Goal: Task Accomplishment & Management: Use online tool/utility

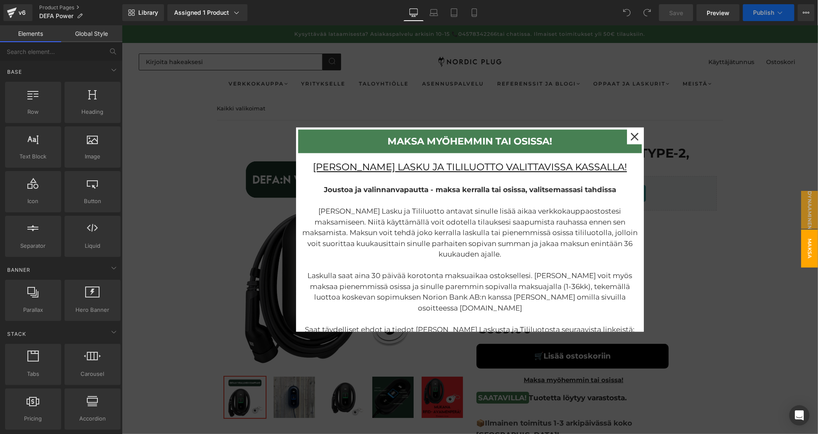
click at [711, 247] on div at bounding box center [469, 229] width 696 height 409
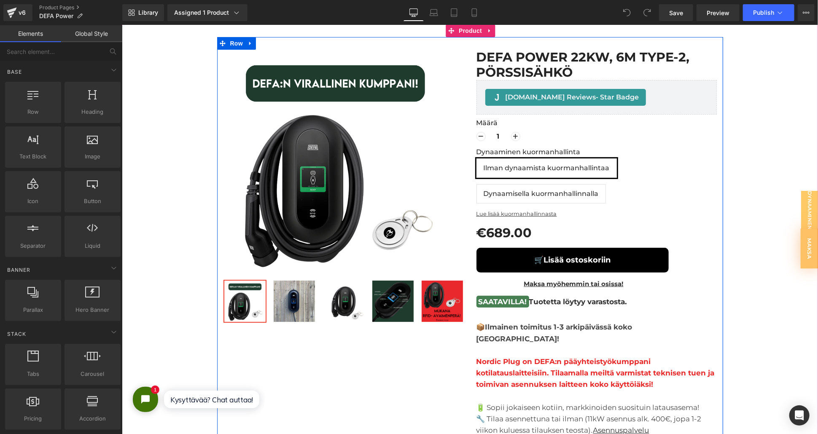
scroll to position [140, 0]
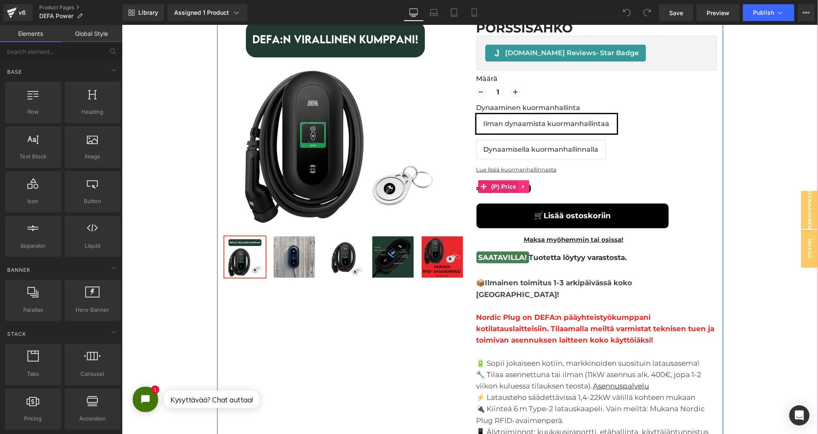
click at [522, 186] on icon at bounding box center [523, 187] width 2 height 4
click at [528, 185] on link at bounding box center [528, 186] width 11 height 13
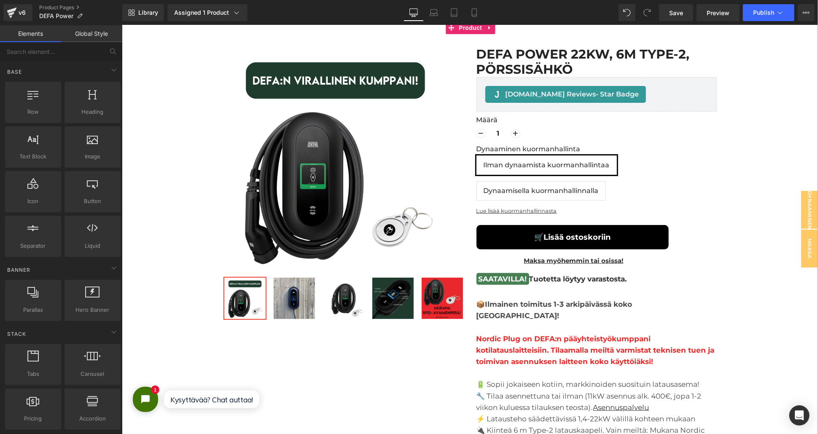
scroll to position [47, 0]
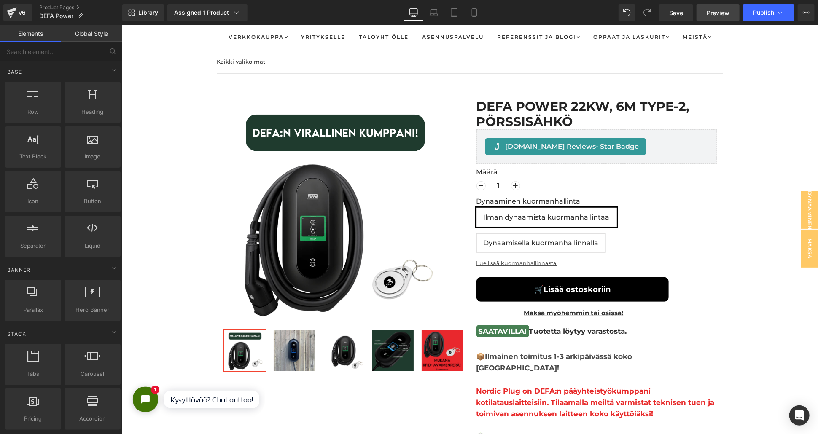
click at [719, 14] on span "Preview" at bounding box center [717, 12] width 23 height 9
click at [681, 14] on span "Save" at bounding box center [676, 12] width 14 height 9
click at [712, 10] on span "Preview" at bounding box center [717, 12] width 23 height 9
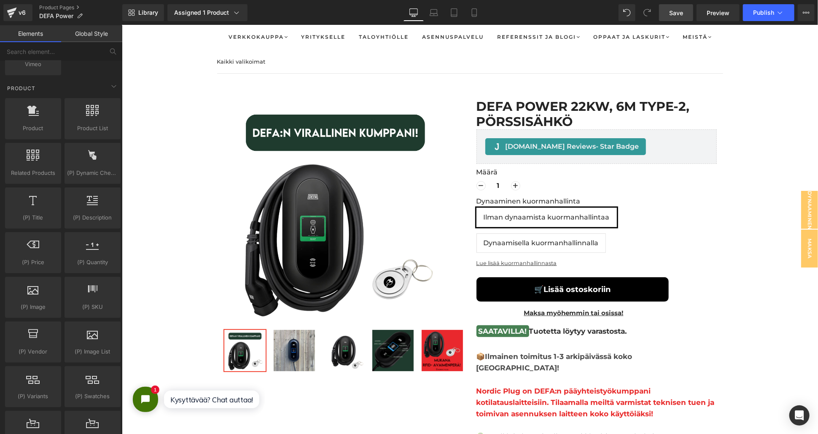
scroll to position [702, 0]
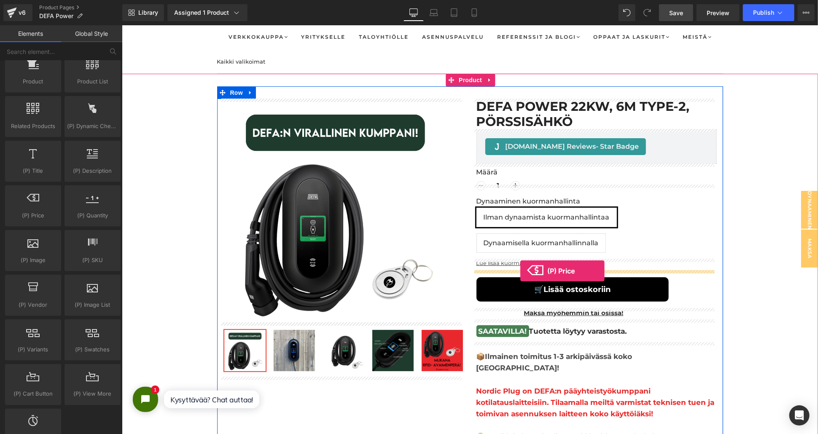
drag, startPoint x: 152, startPoint y: 231, endPoint x: 520, endPoint y: 271, distance: 369.6
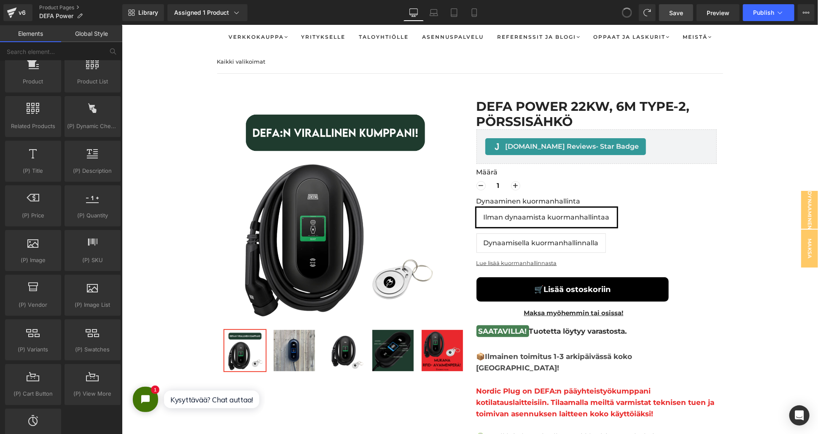
scroll to position [5727, 688]
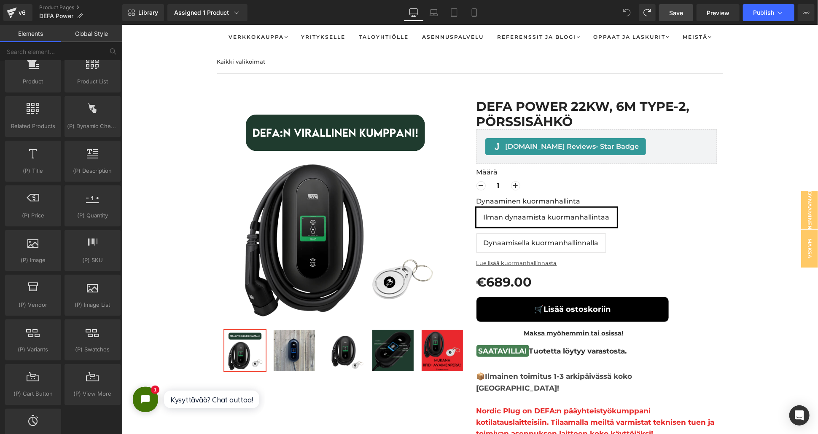
click at [674, 17] on span "Save" at bounding box center [676, 12] width 14 height 9
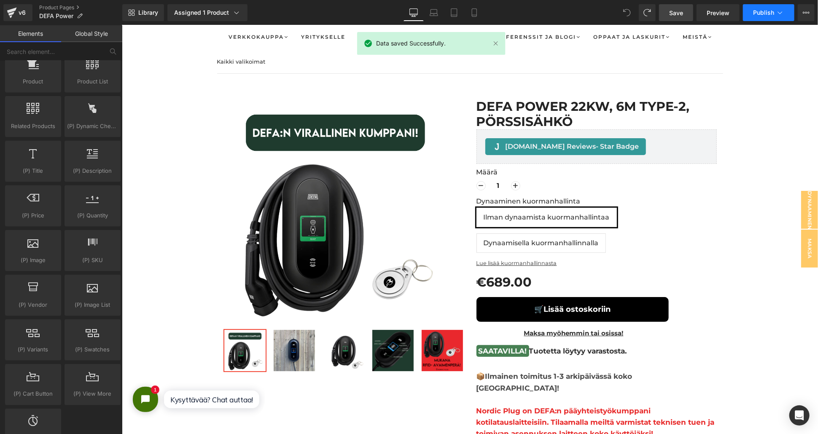
click at [762, 9] on span "Publish" at bounding box center [763, 12] width 21 height 7
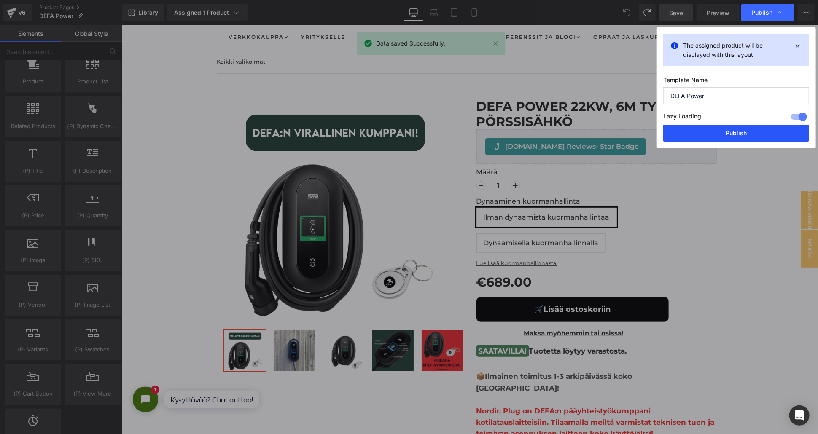
click at [709, 135] on button "Publish" at bounding box center [736, 133] width 146 height 17
